Goal: Download file/media

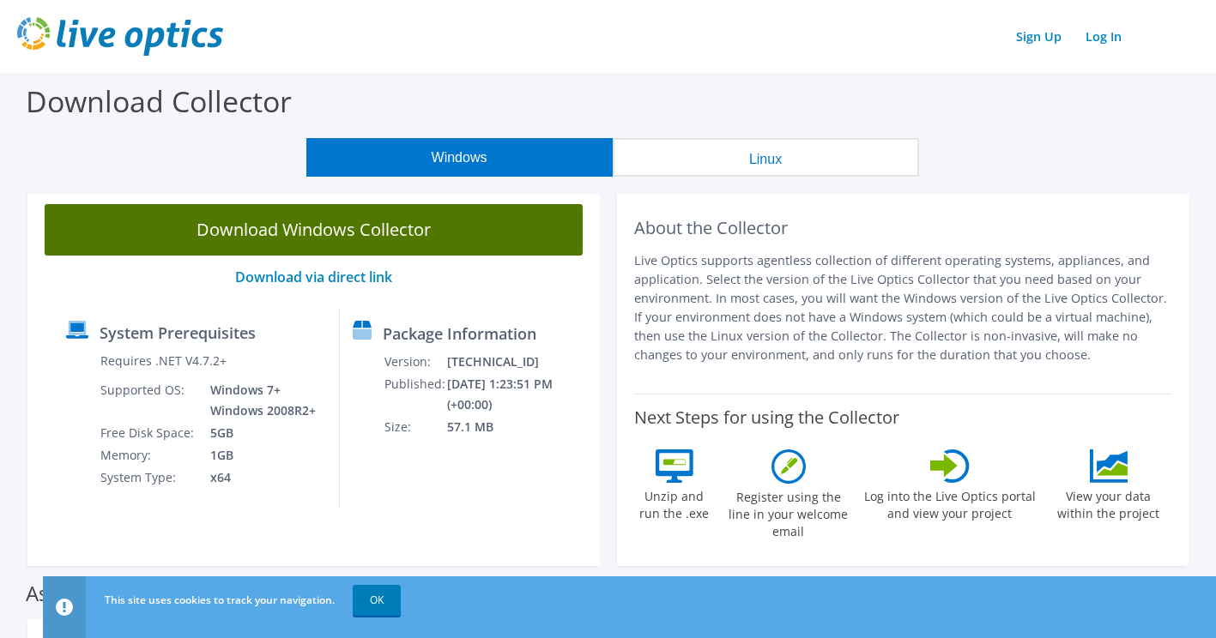
click at [335, 241] on link "Download Windows Collector" at bounding box center [314, 229] width 538 height 51
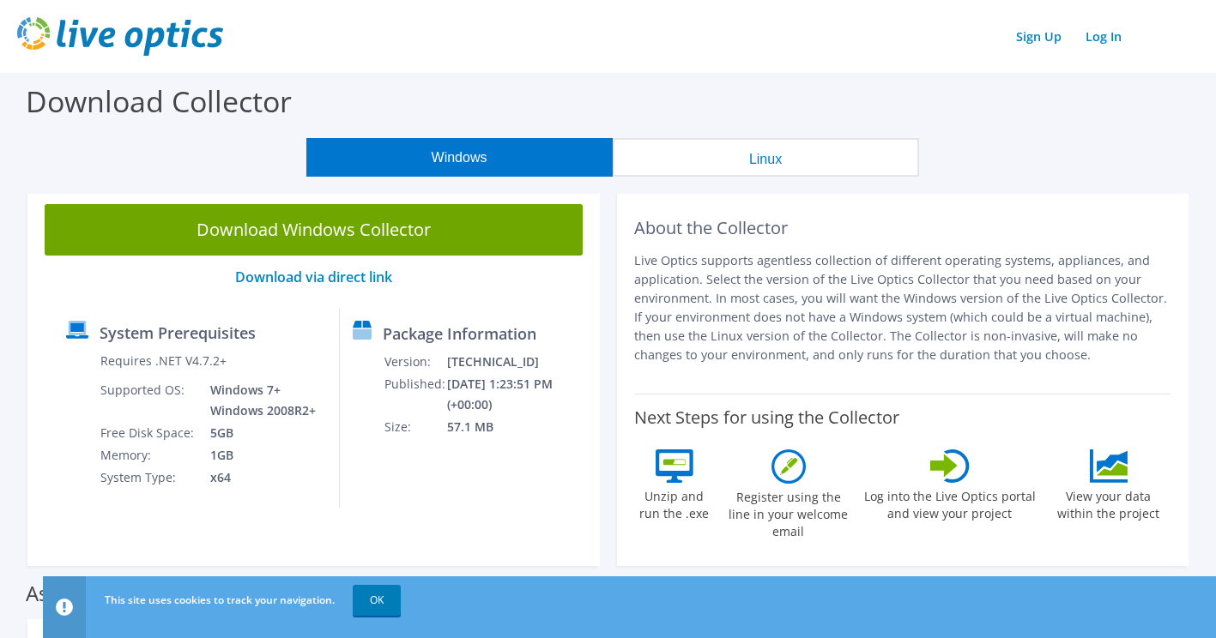
click at [380, 622] on div "This site uses cookies to track your navigation. OK" at bounding box center [660, 600] width 1121 height 48
click at [386, 607] on link "OK" at bounding box center [377, 600] width 48 height 31
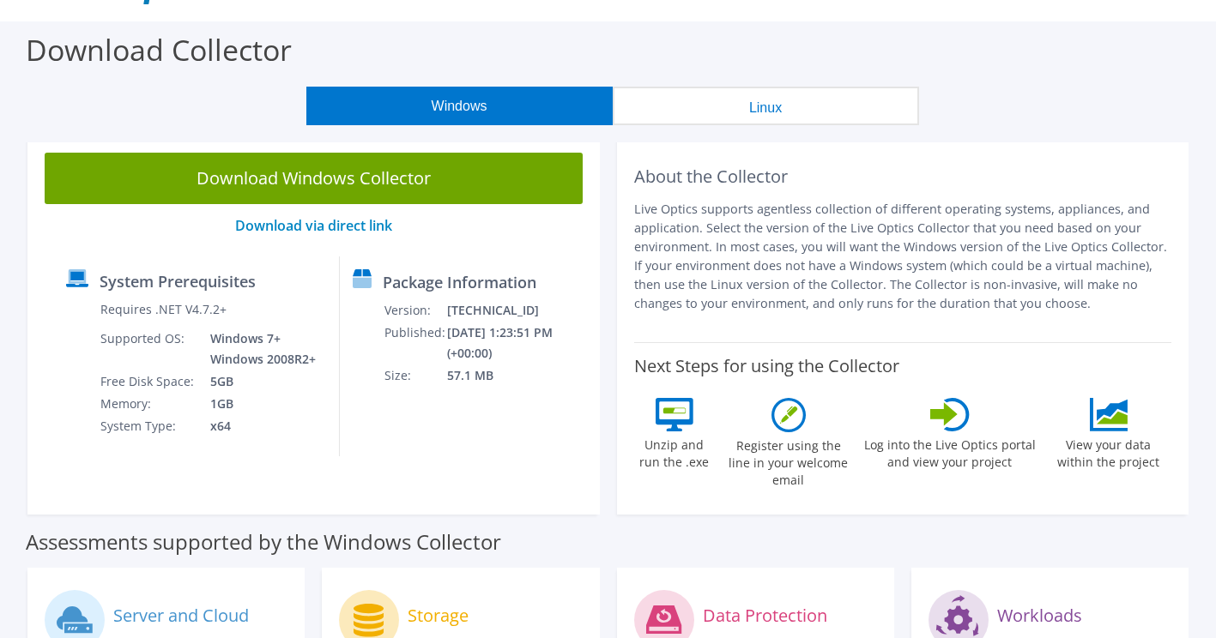
scroll to position [51, 0]
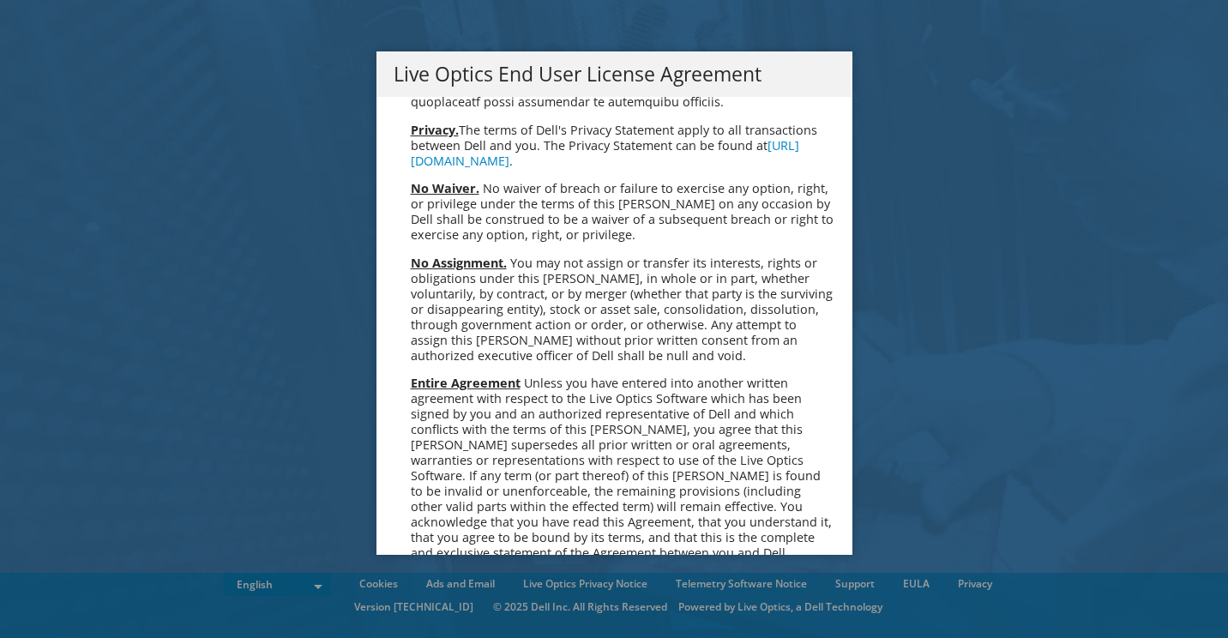
scroll to position [6487, 0]
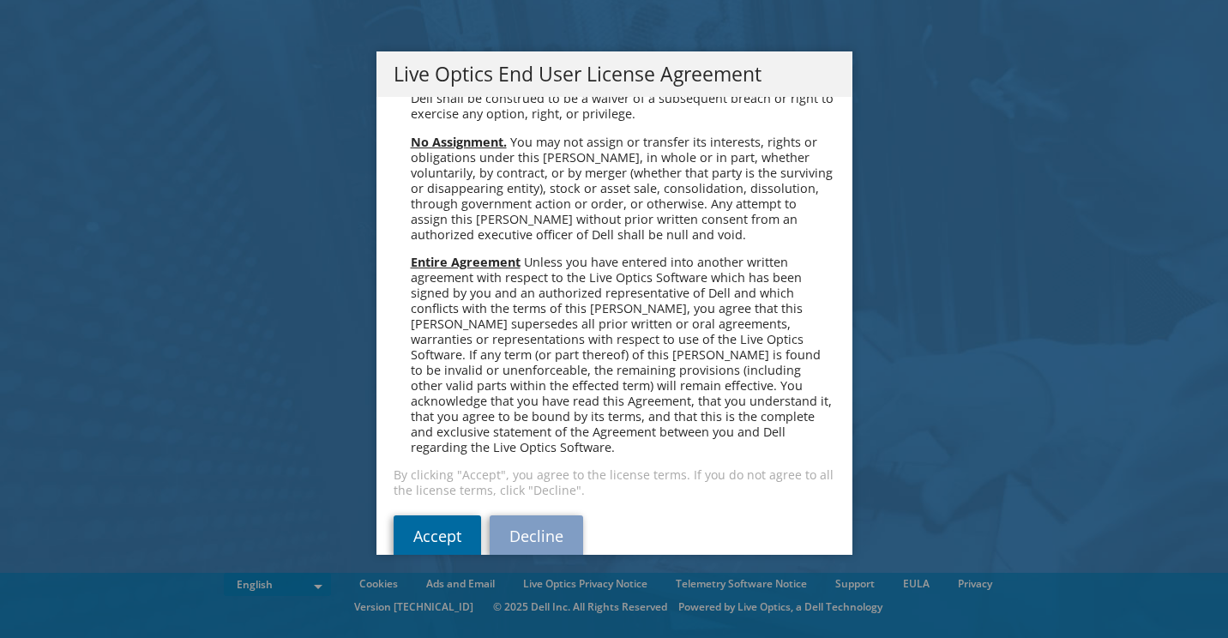
click at [411, 516] on link "Accept" at bounding box center [437, 536] width 87 height 41
